Goal: Information Seeking & Learning: Learn about a topic

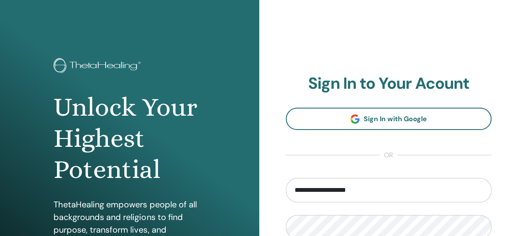
type input "**********"
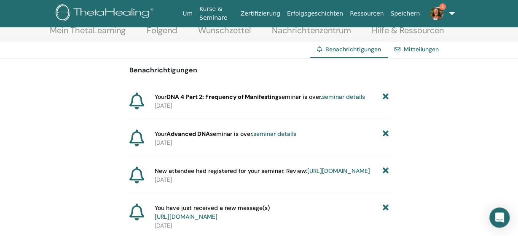
scroll to position [49, 0]
click at [411, 47] on link "Mitteilungen" at bounding box center [420, 49] width 35 height 8
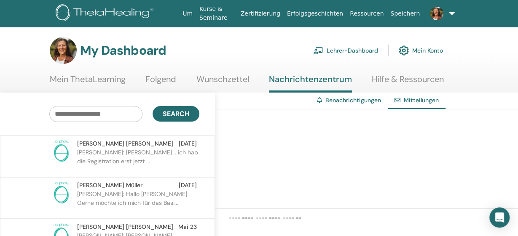
click at [140, 149] on p "Anita: Liebe Astrid .. ich hab die Registration erst jetzt ..." at bounding box center [138, 160] width 122 height 25
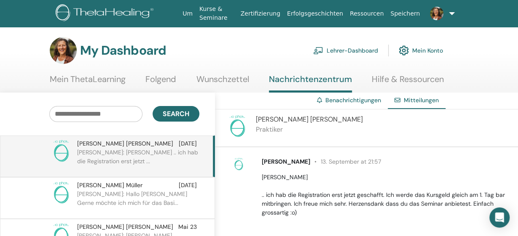
click at [349, 48] on link "Lehrer-Dashboard" at bounding box center [345, 50] width 65 height 19
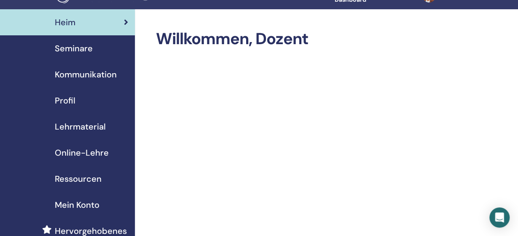
scroll to position [18, 0]
click at [79, 126] on span "Lehrmaterial" at bounding box center [80, 126] width 51 height 13
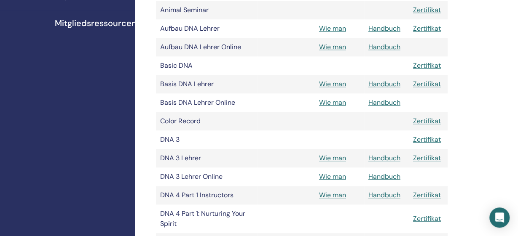
scroll to position [264, 0]
click at [333, 104] on link "Wie man" at bounding box center [332, 102] width 27 height 9
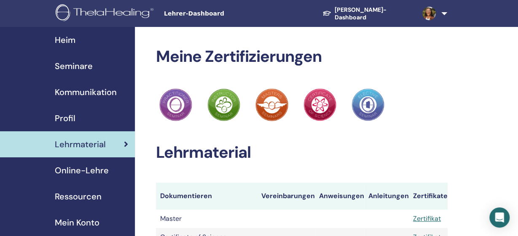
click at [71, 65] on span "Seminare" at bounding box center [74, 66] width 38 height 13
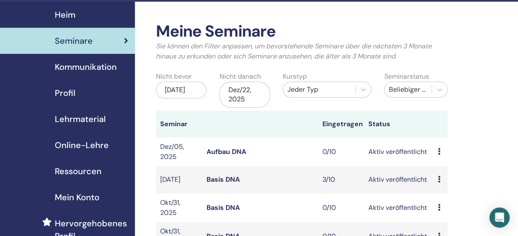
scroll to position [25, 0]
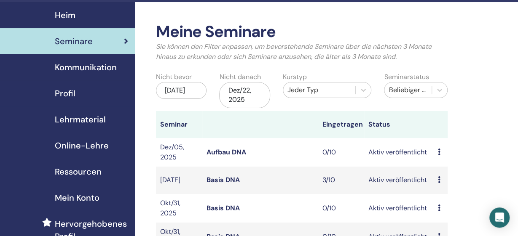
click at [437, 177] on td "Vorschau Bearbeiten Teilnehmer Absagen" at bounding box center [440, 180] width 14 height 27
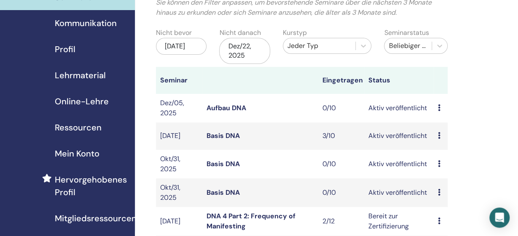
scroll to position [69, 0]
click at [219, 134] on link "Basis DNA" at bounding box center [222, 135] width 33 height 9
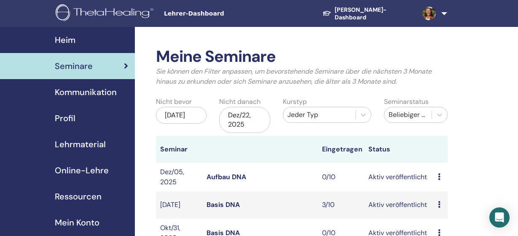
scroll to position [69, 0]
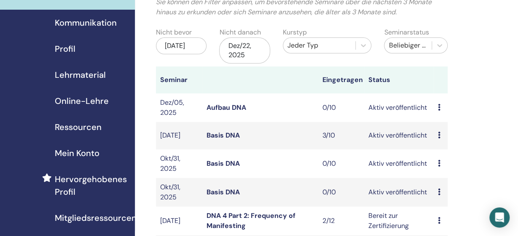
click at [81, 75] on span "Lehrmaterial" at bounding box center [80, 75] width 51 height 13
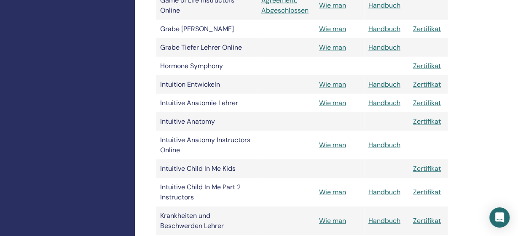
scroll to position [979, 0]
click at [257, 144] on td "Intuitive Anatomy Instructors Online" at bounding box center [206, 145] width 101 height 29
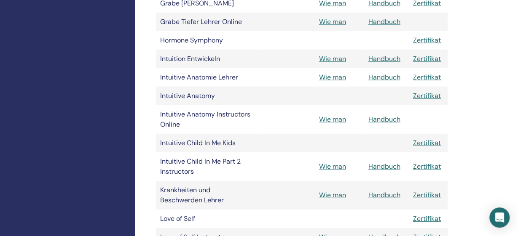
scroll to position [1003, 0]
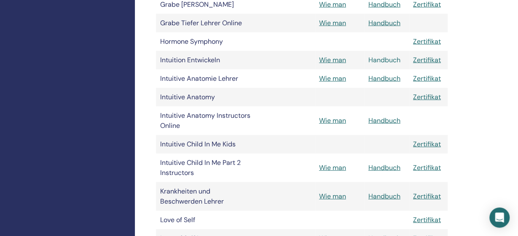
click at [384, 55] on link "Handbuch" at bounding box center [384, 59] width 32 height 9
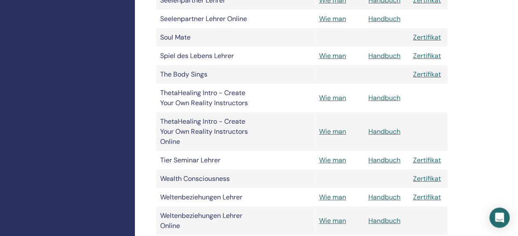
scroll to position [1518, 0]
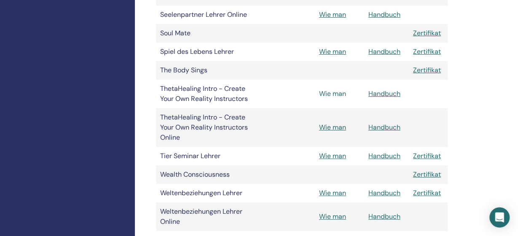
click at [336, 89] on link "Wie man" at bounding box center [332, 93] width 27 height 9
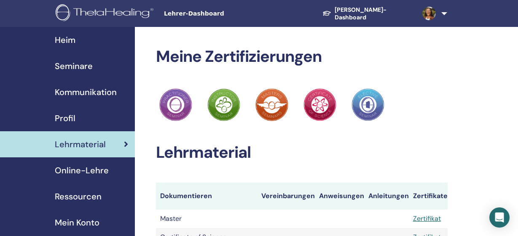
scroll to position [1519, 0]
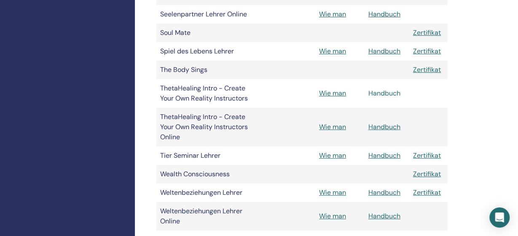
click at [381, 89] on link "Handbuch" at bounding box center [384, 93] width 32 height 9
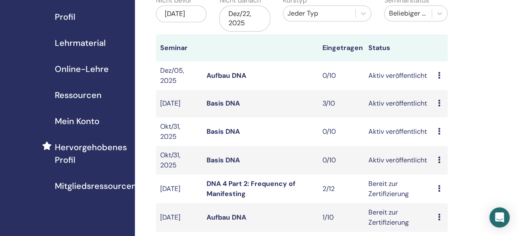
scroll to position [99, 0]
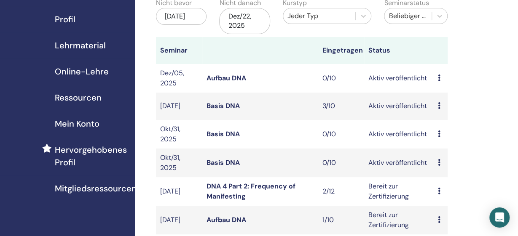
click at [84, 97] on span "Ressourcen" at bounding box center [78, 97] width 47 height 13
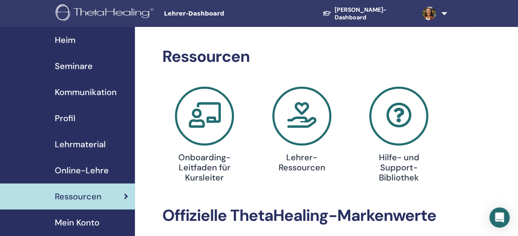
click at [90, 141] on span "Lehrmaterial" at bounding box center [80, 144] width 51 height 13
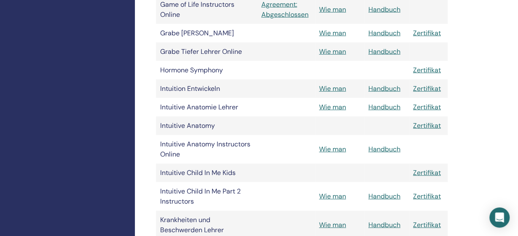
scroll to position [984, 0]
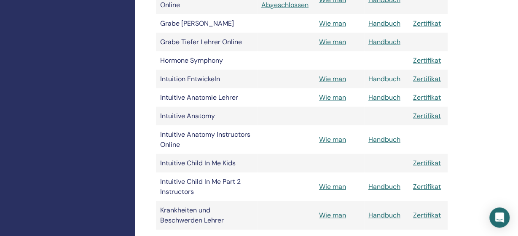
click at [389, 75] on link "Handbuch" at bounding box center [384, 79] width 32 height 9
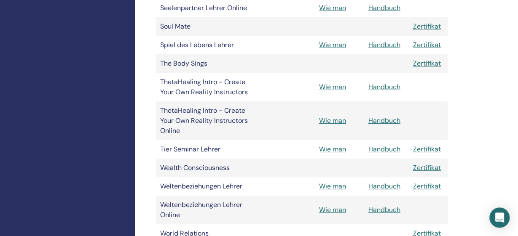
scroll to position [1526, 0]
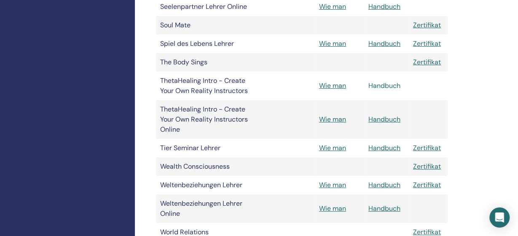
click at [384, 81] on link "Handbuch" at bounding box center [384, 85] width 32 height 9
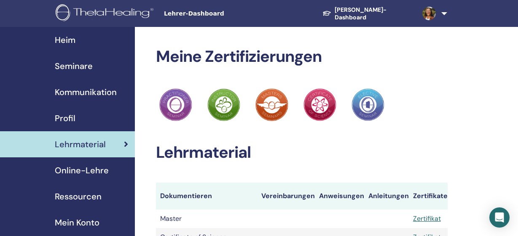
scroll to position [1526, 0]
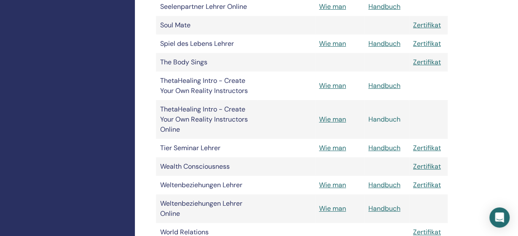
click at [387, 115] on link "Handbuch" at bounding box center [384, 119] width 32 height 9
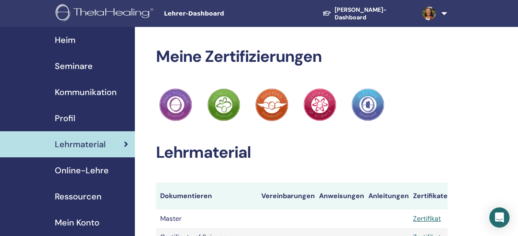
scroll to position [1526, 0]
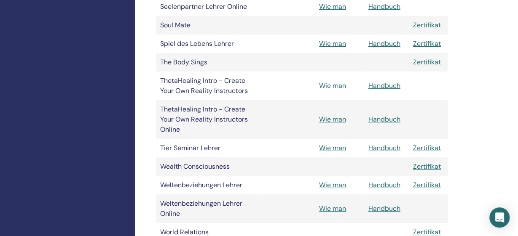
click at [336, 81] on link "Wie man" at bounding box center [332, 85] width 27 height 9
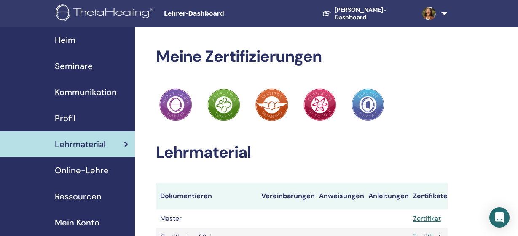
scroll to position [1526, 0]
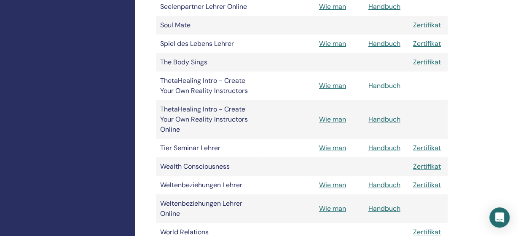
click at [380, 81] on link "Handbuch" at bounding box center [384, 85] width 32 height 9
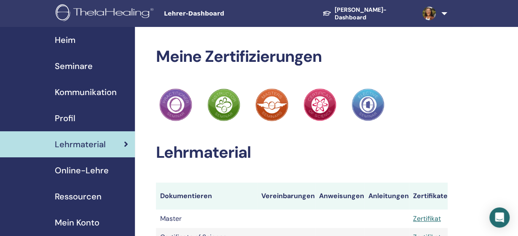
click at [367, 11] on link "[PERSON_NAME]-Dashboard" at bounding box center [365, 13] width 100 height 23
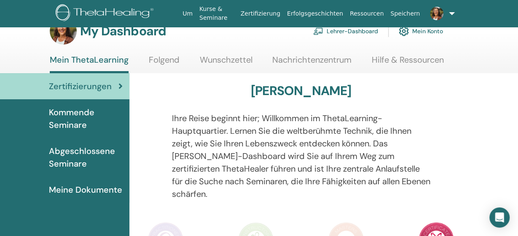
scroll to position [19, 0]
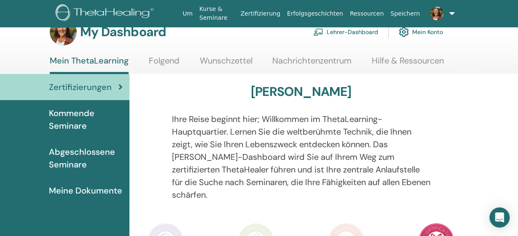
click at [75, 124] on span "Kommende Seminare" at bounding box center [86, 119] width 74 height 25
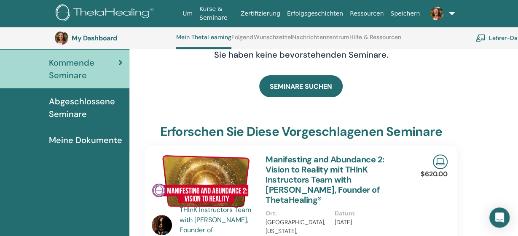
scroll to position [87, 0]
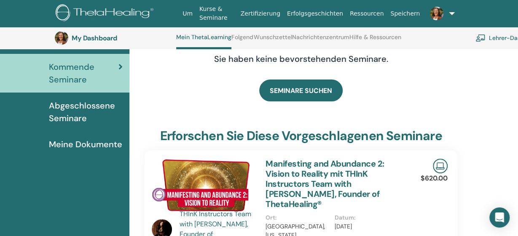
click at [72, 117] on span "Abgeschlossene Seminare" at bounding box center [86, 111] width 74 height 25
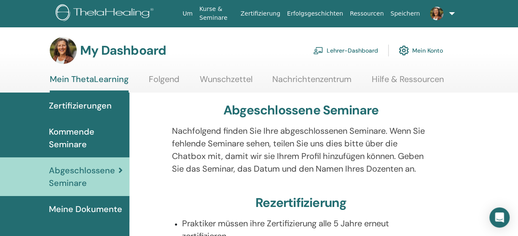
click at [83, 207] on span "Meine Dokumente" at bounding box center [85, 209] width 73 height 13
